Goal: Book appointment/travel/reservation

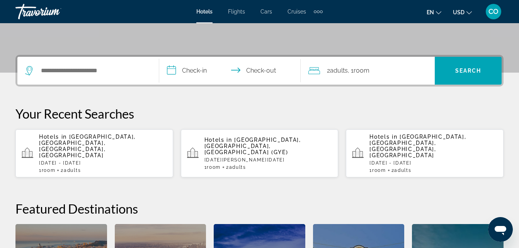
scroll to position [159, 0]
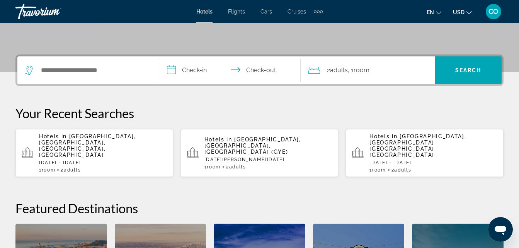
click at [156, 137] on p "Hotels in [GEOGRAPHIC_DATA], [GEOGRAPHIC_DATA], [GEOGRAPHIC_DATA], [GEOGRAPHIC_…" at bounding box center [103, 145] width 128 height 25
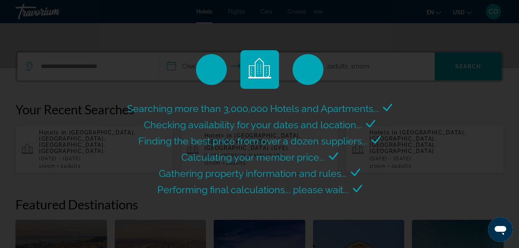
scroll to position [166, 0]
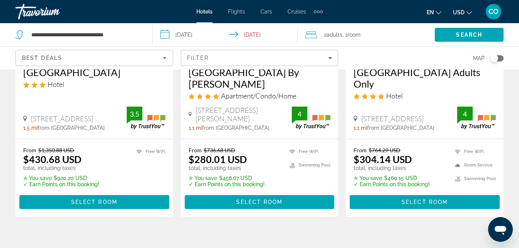
scroll to position [162, 0]
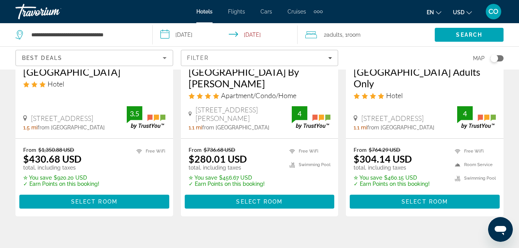
click at [420, 90] on div "[GEOGRAPHIC_DATA] Adults Only Hotel" at bounding box center [424, 85] width 142 height 39
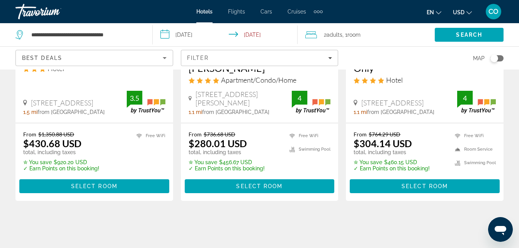
scroll to position [0, 0]
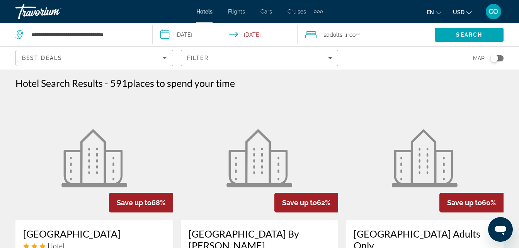
click at [314, 14] on div "Extra navigation items" at bounding box center [318, 12] width 9 height 12
click at [321, 26] on div "Hotels Flights Cars Cruises Activities" at bounding box center [305, 26] width 38 height 22
click at [308, 21] on link "Activities" at bounding box center [305, 26] width 30 height 14
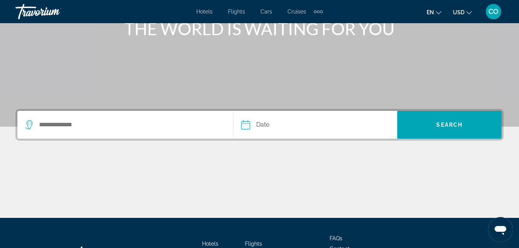
scroll to position [105, 0]
